Goal: Task Accomplishment & Management: Use online tool/utility

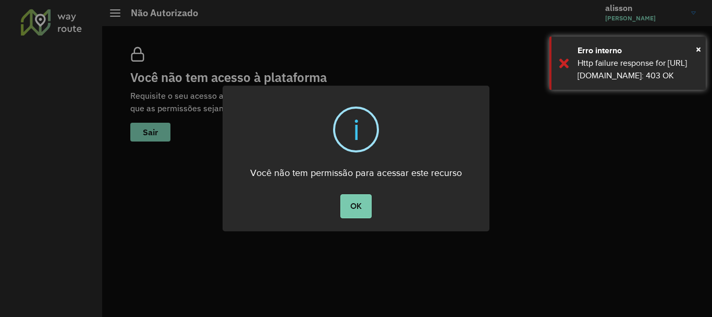
click at [354, 211] on button "OK" at bounding box center [356, 206] width 31 height 24
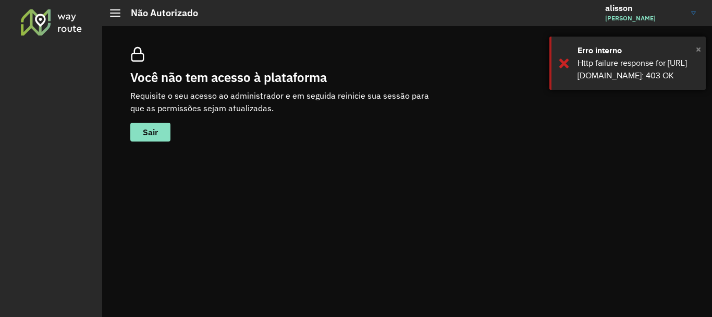
click at [698, 52] on span "×" at bounding box center [698, 49] width 5 height 16
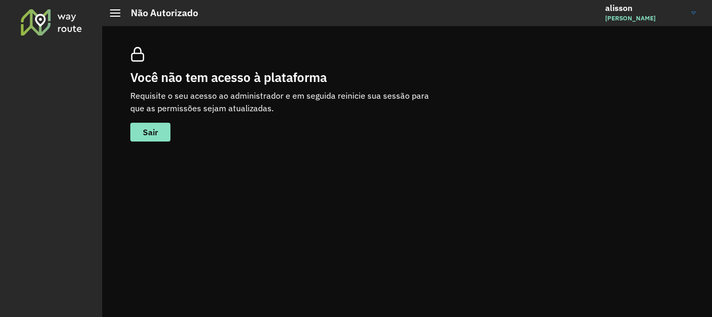
click at [185, 125] on div "Você não tem acesso à plataforma Requisite o seu acesso ao administrador e em s…" at bounding box center [286, 94] width 313 height 94
click at [116, 129] on div "Você não tem acesso à plataforma Requisite o seu acesso ao administrador e em s…" at bounding box center [407, 171] width 610 height 290
click at [138, 132] on button "Sair" at bounding box center [150, 132] width 40 height 19
